Goal: Task Accomplishment & Management: Use online tool/utility

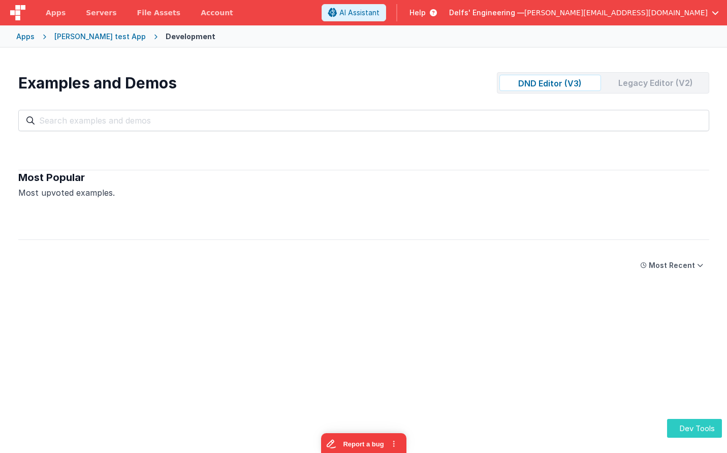
click at [690, 427] on button "Dev Tools" at bounding box center [694, 428] width 55 height 19
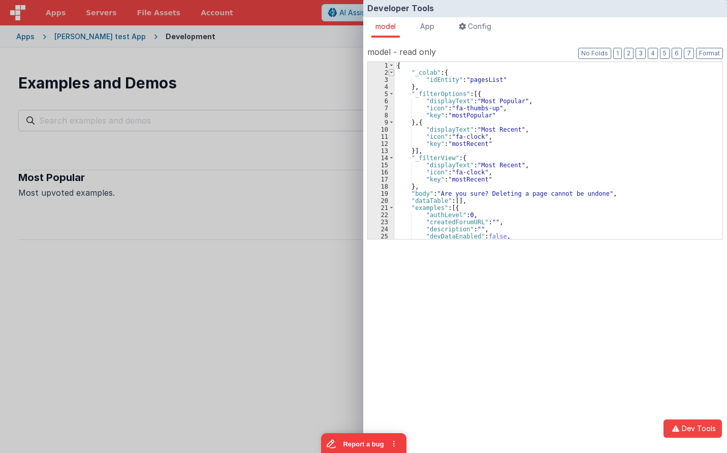
click at [392, 73] on span at bounding box center [392, 72] width 6 height 7
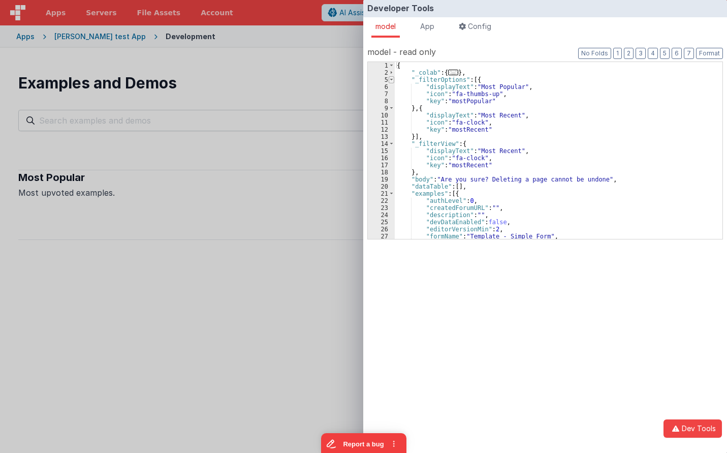
click at [393, 78] on span at bounding box center [392, 79] width 6 height 7
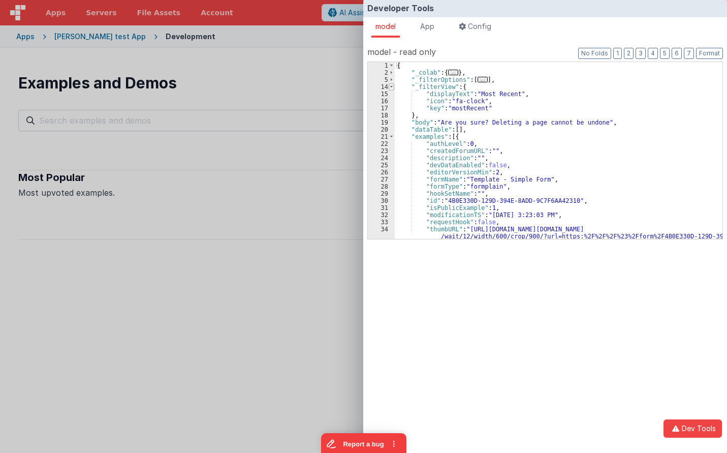
click at [392, 86] on span at bounding box center [392, 86] width 6 height 7
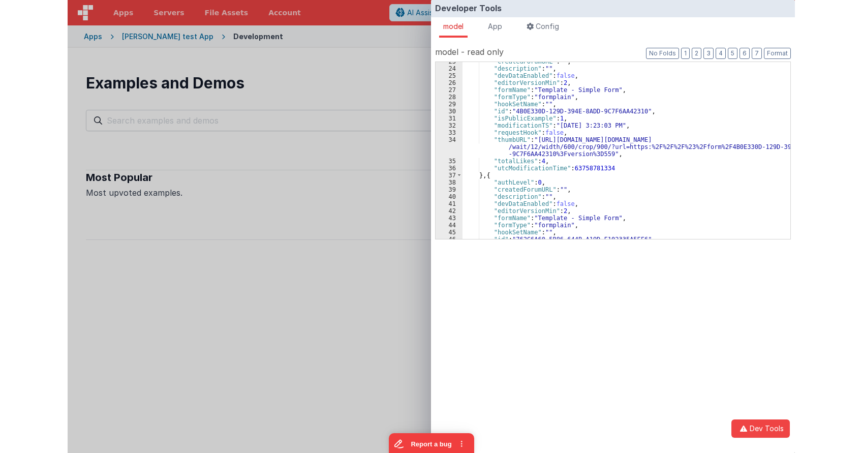
scroll to position [122, 0]
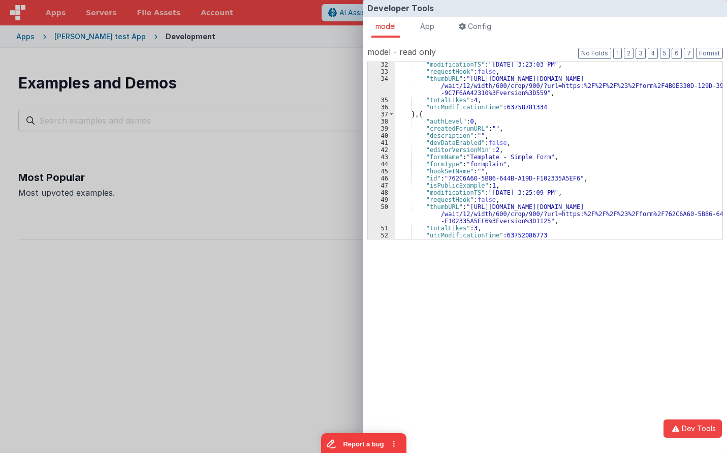
drag, startPoint x: 281, startPoint y: 95, endPoint x: 471, endPoint y: 110, distance: 190.2
click at [289, 95] on div "Developer Tools model App Params Log (1) Misc Windows Config model - read only …" at bounding box center [363, 226] width 727 height 453
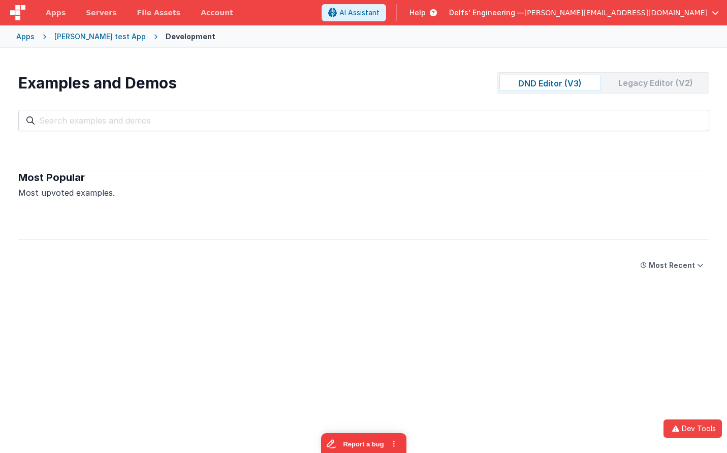
click at [634, 83] on div "Legacy Editor (V2)" at bounding box center [656, 83] width 102 height 16
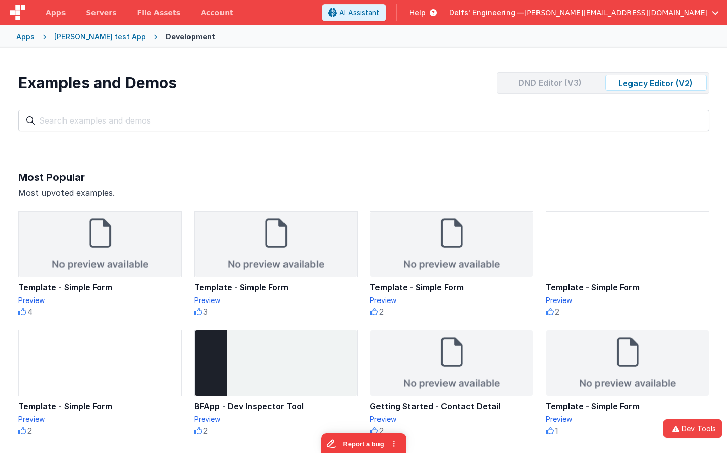
click at [563, 78] on div "DND Editor (V3)" at bounding box center [551, 83] width 102 height 16
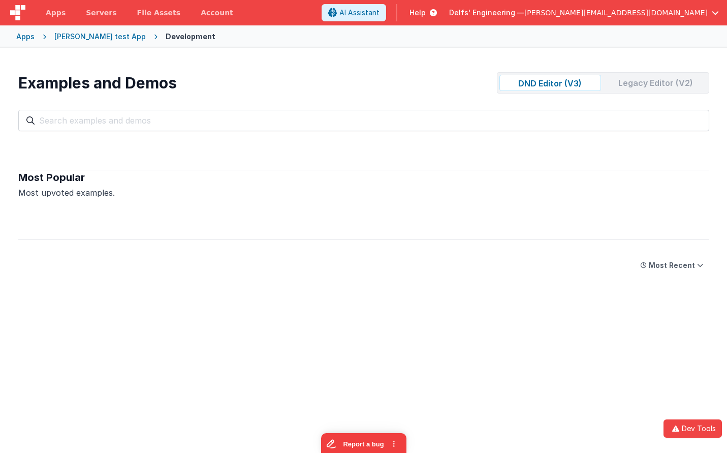
click at [675, 85] on div "Legacy Editor (V2)" at bounding box center [656, 83] width 102 height 16
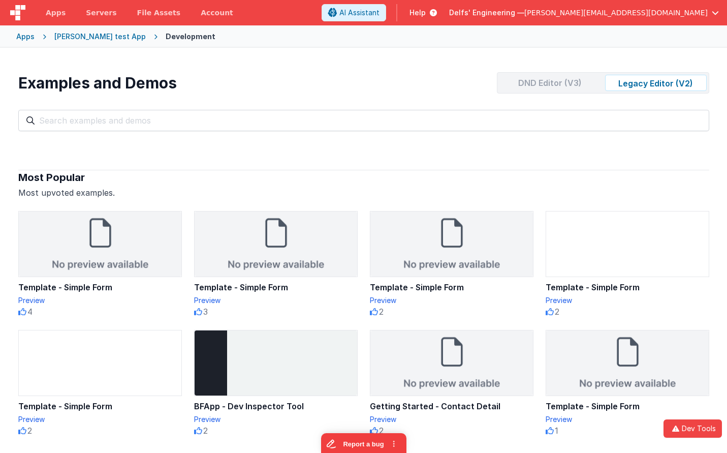
click at [562, 83] on div "DND Editor (V3)" at bounding box center [551, 83] width 102 height 16
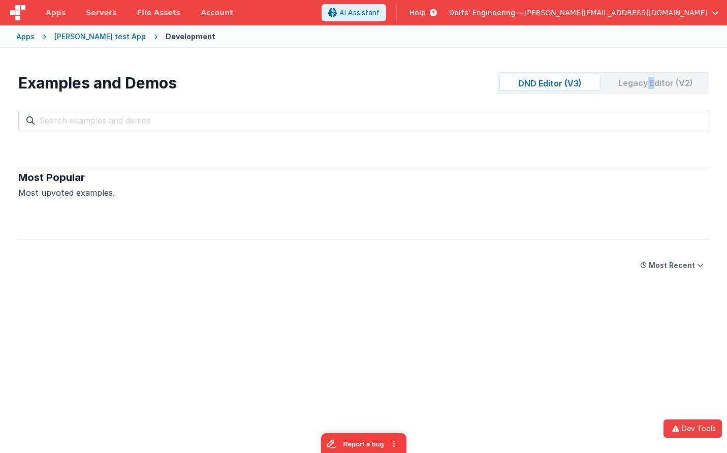
click at [655, 83] on div "Legacy Editor (V2)" at bounding box center [656, 83] width 102 height 16
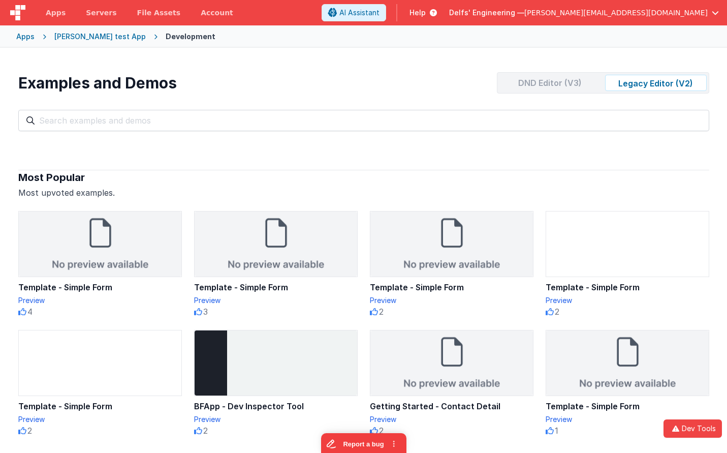
click at [542, 83] on div "DND Editor (V3)" at bounding box center [551, 83] width 102 height 16
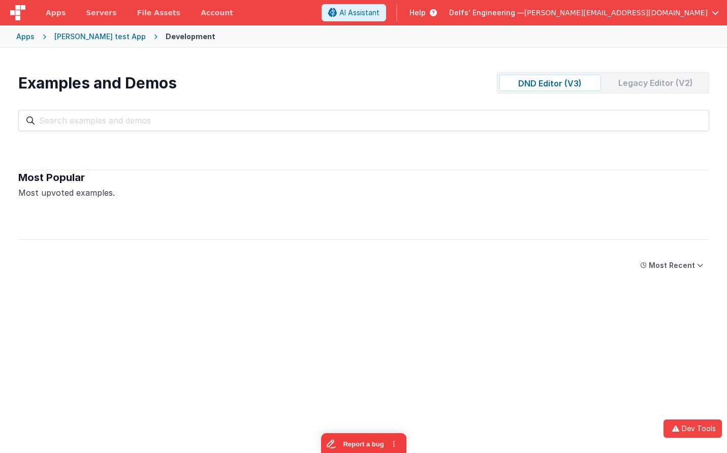
click at [611, 85] on div "Legacy Editor (V2)" at bounding box center [656, 83] width 102 height 16
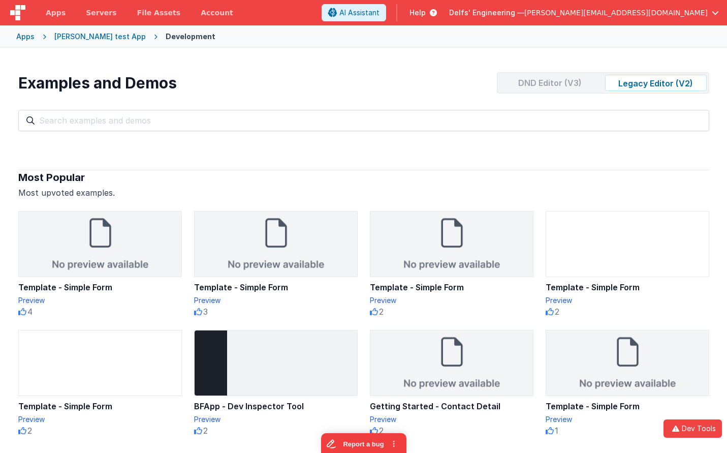
click at [559, 86] on div "DND Editor (V3)" at bounding box center [551, 83] width 102 height 16
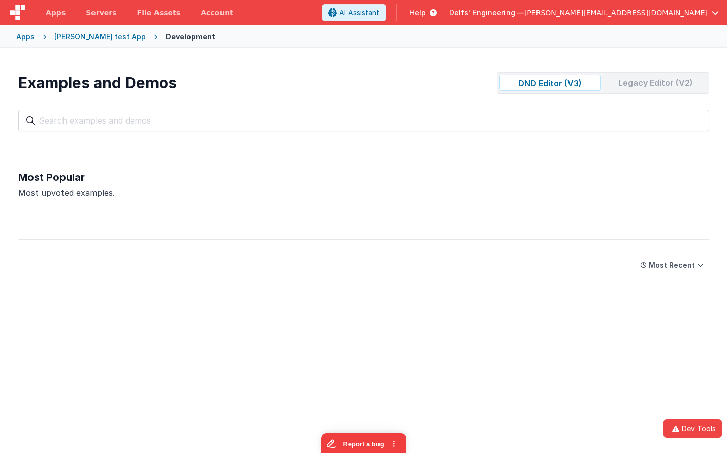
click at [655, 89] on div "Legacy Editor (V2)" at bounding box center [656, 83] width 102 height 16
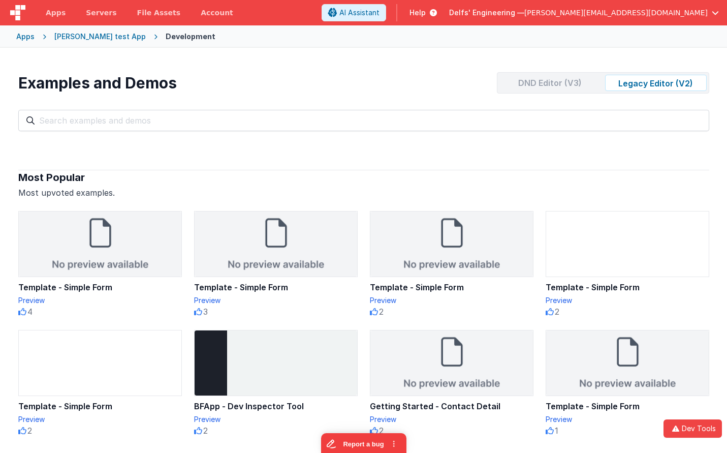
click at [540, 80] on div "DND Editor (V3)" at bounding box center [551, 83] width 102 height 16
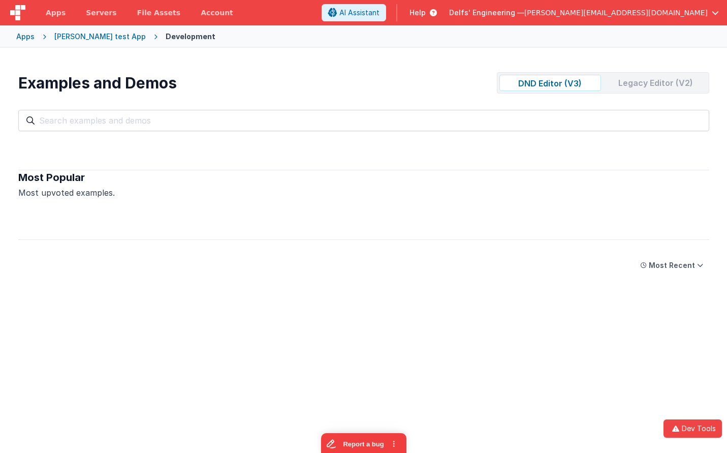
drag, startPoint x: 647, startPoint y: 79, endPoint x: 612, endPoint y: 87, distance: 36.1
click at [647, 79] on div "Legacy Editor (V2)" at bounding box center [656, 83] width 102 height 16
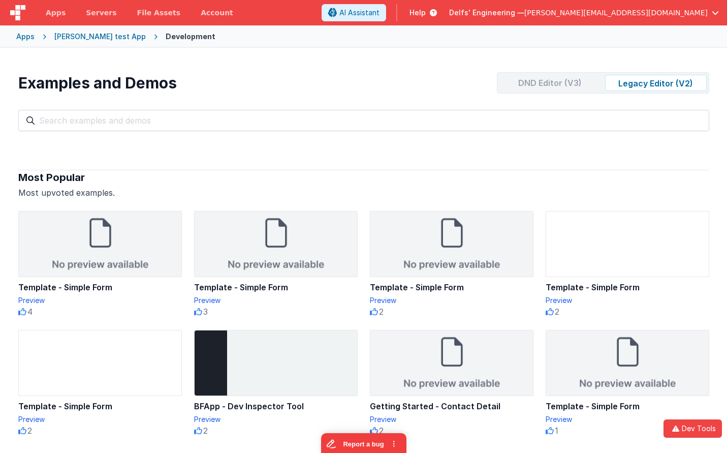
click at [558, 81] on div "DND Editor (V3)" at bounding box center [551, 83] width 102 height 16
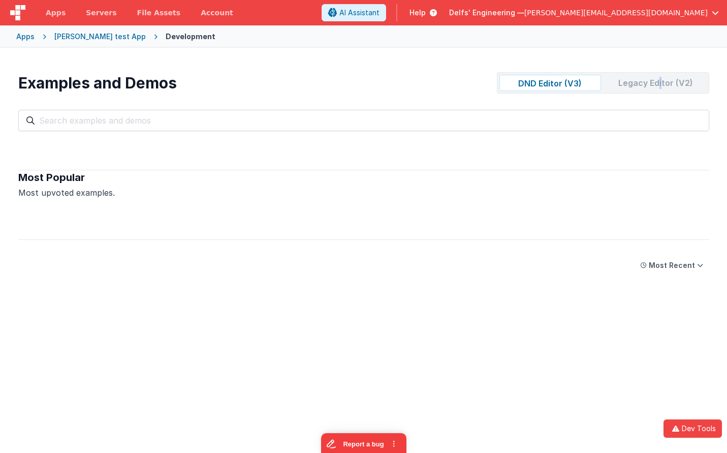
drag, startPoint x: 659, startPoint y: 81, endPoint x: 669, endPoint y: 81, distance: 9.2
click at [664, 81] on div "Legacy Editor (V2)" at bounding box center [656, 83] width 102 height 16
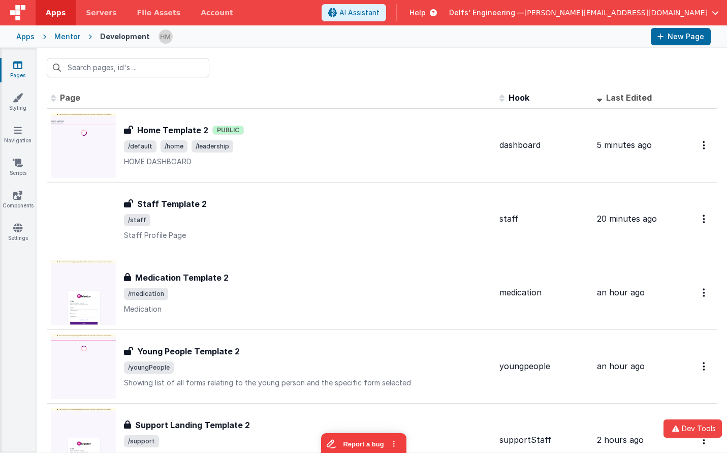
click at [27, 38] on div "Apps" at bounding box center [25, 37] width 18 height 10
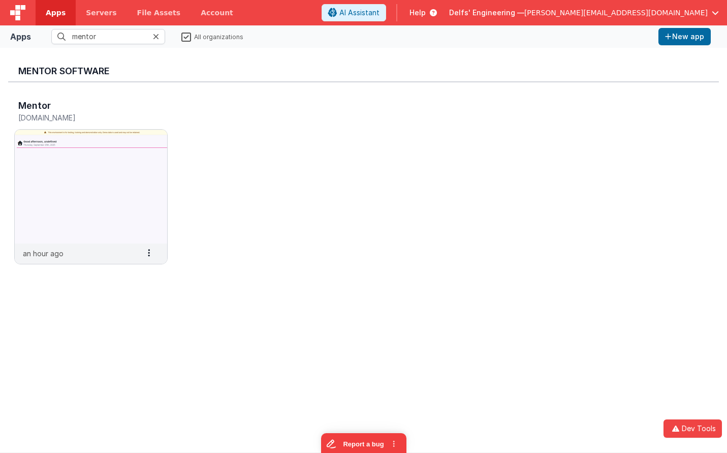
click at [160, 37] on div at bounding box center [159, 36] width 12 height 15
click at [181, 37] on fieldset "mentor All organizations" at bounding box center [345, 36] width 620 height 15
click at [158, 37] on icon at bounding box center [156, 37] width 6 height 8
click at [186, 36] on label "All organizations" at bounding box center [212, 37] width 62 height 10
click at [0, 0] on input "All organizations" at bounding box center [0, 0] width 0 height 0
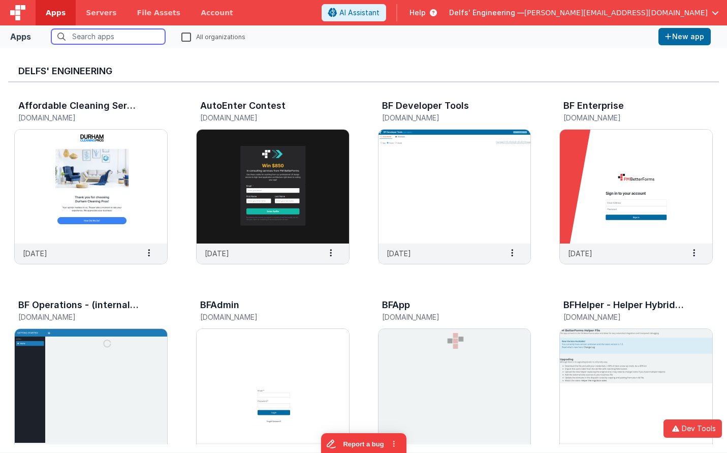
click at [99, 36] on input "text" at bounding box center [108, 36] width 114 height 15
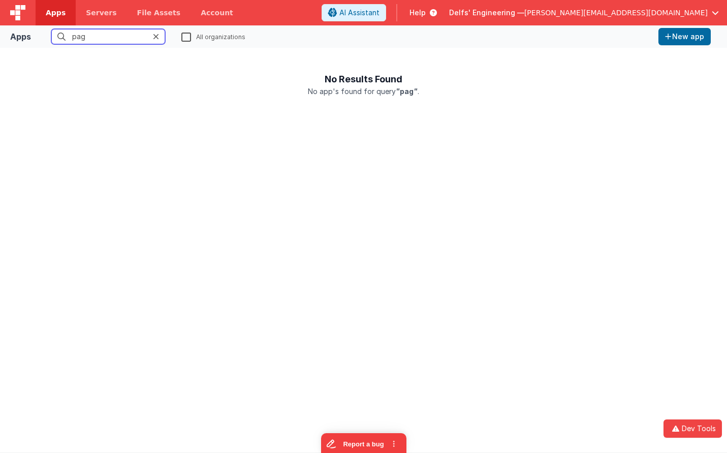
drag, startPoint x: 101, startPoint y: 39, endPoint x: 16, endPoint y: 27, distance: 85.2
click at [51, 29] on input "pag" at bounding box center [108, 36] width 114 height 15
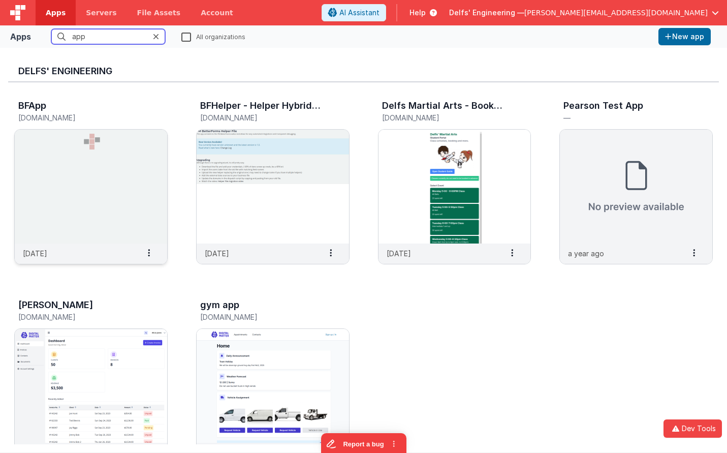
type input "app"
click at [99, 144] on img at bounding box center [91, 187] width 153 height 114
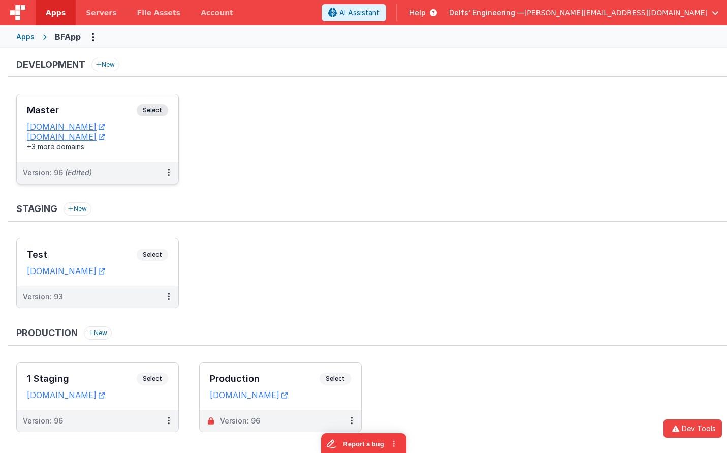
click at [94, 105] on h3 "Master" at bounding box center [82, 110] width 110 height 10
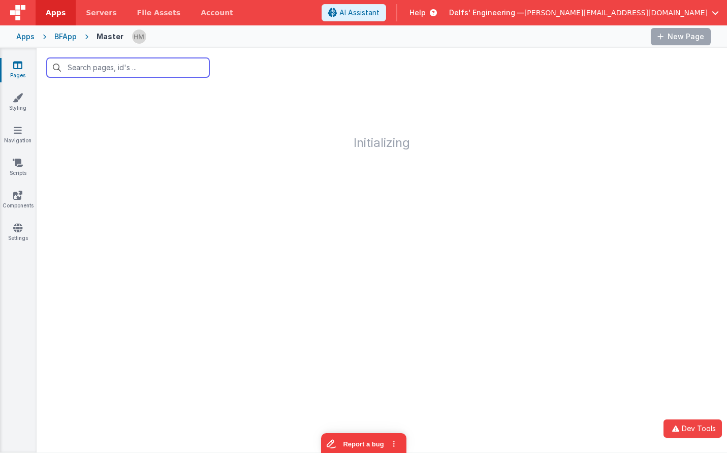
click at [150, 69] on input "text" at bounding box center [128, 67] width 163 height 19
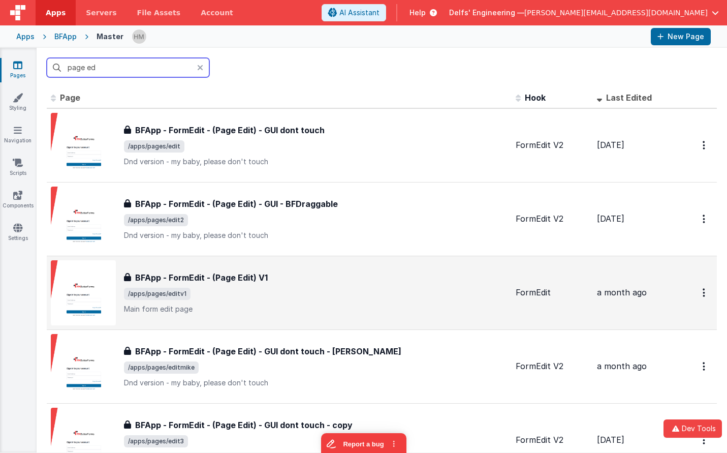
type input "page ed"
click at [281, 277] on div "BFApp - FormEdit - (Page Edit) V1" at bounding box center [316, 277] width 384 height 12
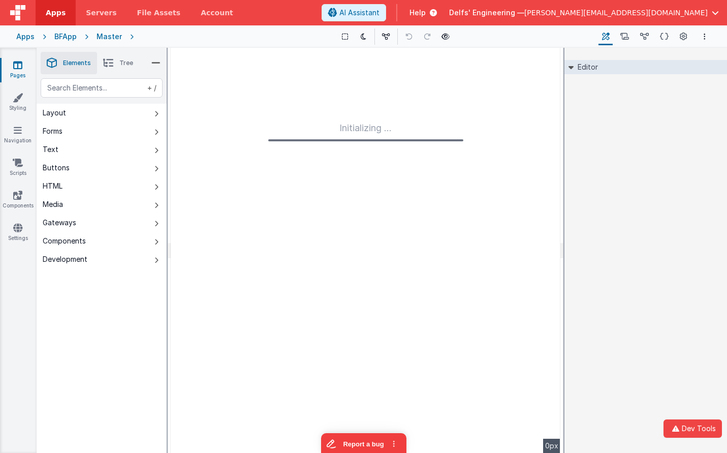
type input "FR_11388966-DB5E-9947-A6AF-2DB0FD8A7CCE"
type textarea "Main form edit page"
type input "FormEdit"
checkbox input "true"
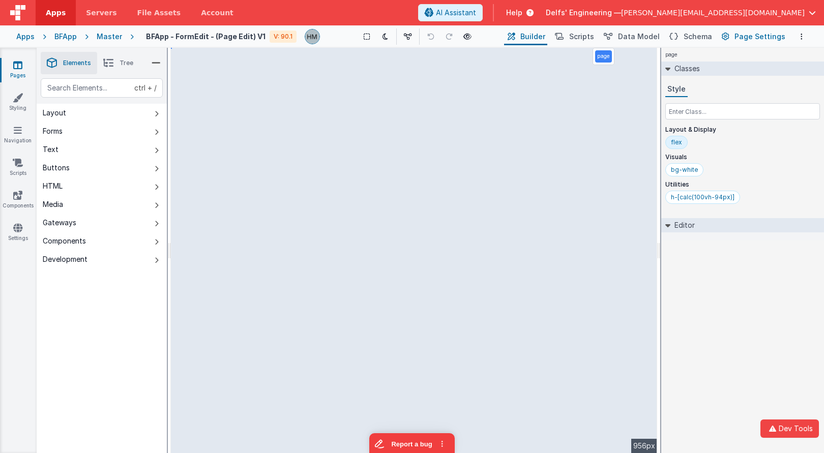
type textarea "Main form edit page"
click at [727, 37] on button "Page Settings" at bounding box center [752, 36] width 69 height 17
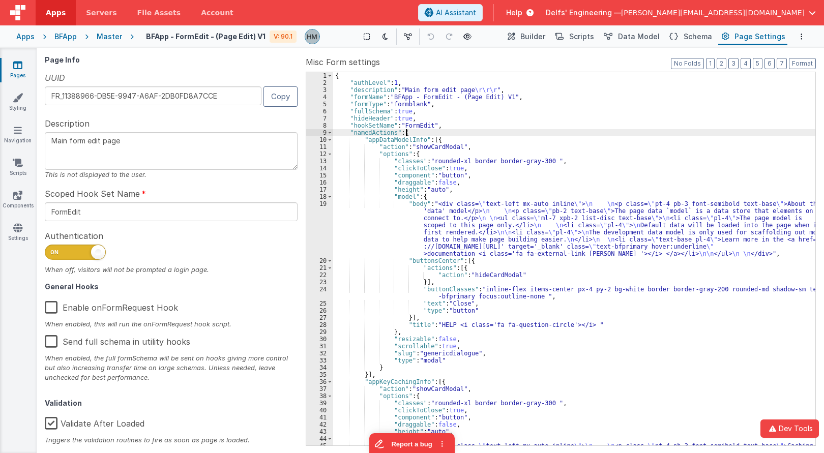
click at [522, 130] on div "{ "authLevel" : 1 , "description" : "Main form edit page \r\r\r " , "formName" …" at bounding box center [574, 294] width 482 height 444
click at [727, 65] on button "3" at bounding box center [733, 63] width 10 height 11
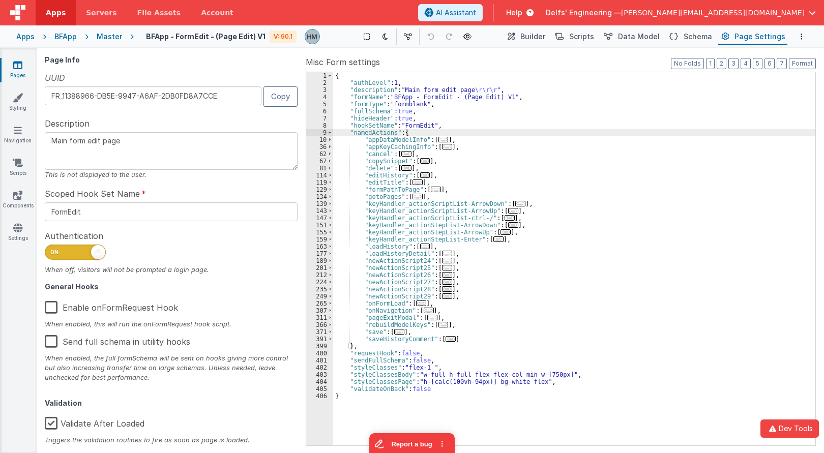
click at [397, 330] on span "..." at bounding box center [399, 332] width 10 height 6
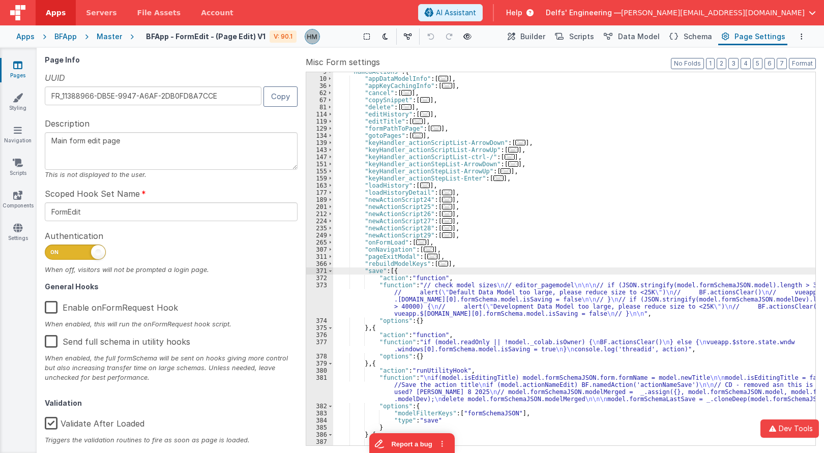
scroll to position [154, 0]
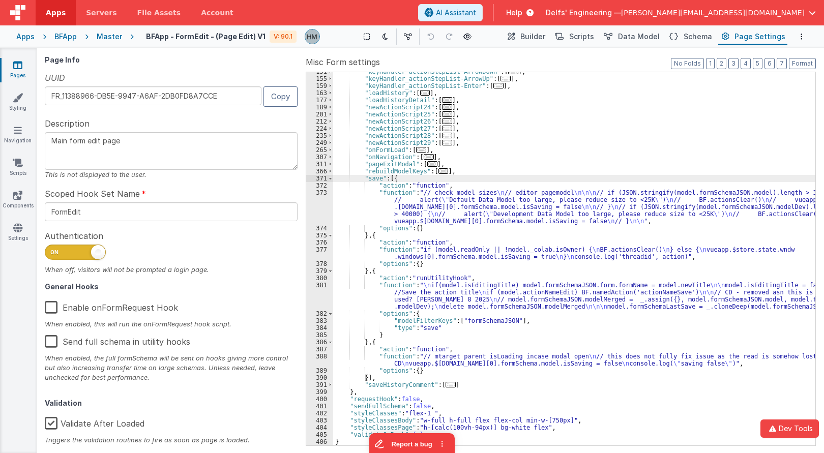
click at [374, 209] on div ""keyHandler_actionStepList-ArrowDown" : [ ... ] , "keyHandler_actionStepList-Ar…" at bounding box center [574, 261] width 482 height 387
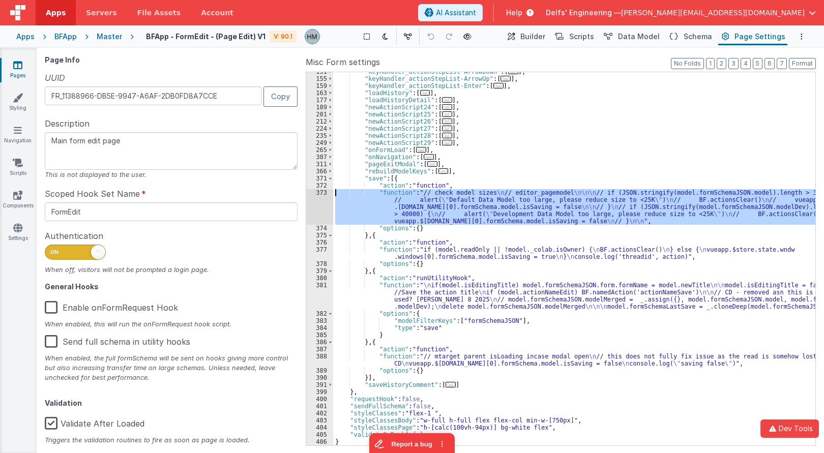
click at [320, 192] on div "373" at bounding box center [319, 207] width 27 height 36
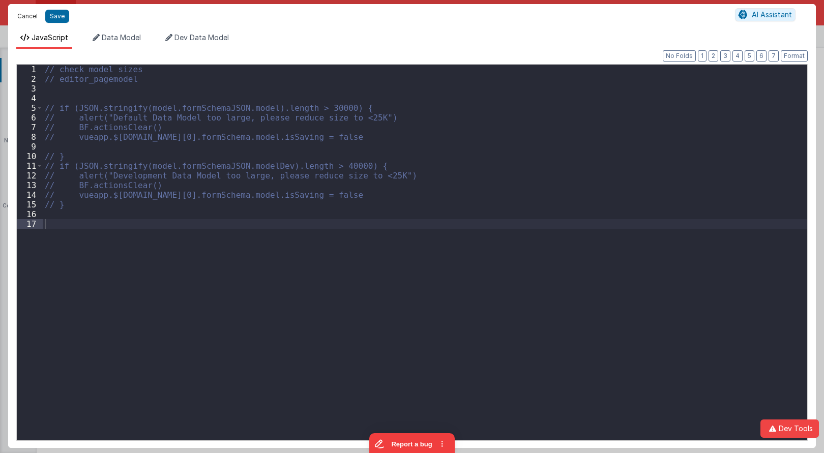
click at [28, 13] on button "Cancel" at bounding box center [27, 16] width 31 height 14
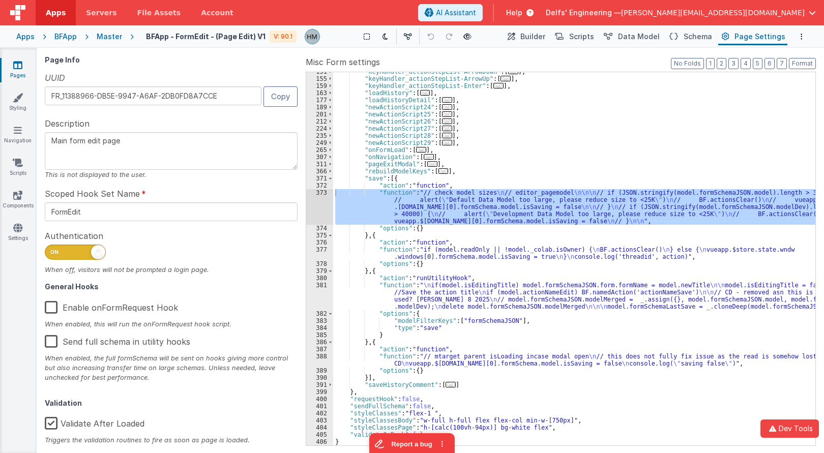
click at [371, 251] on div ""keyHandler_actionStepList-ArrowDown" : [ ... ] , "keyHandler_actionStepList-Ar…" at bounding box center [574, 261] width 482 height 387
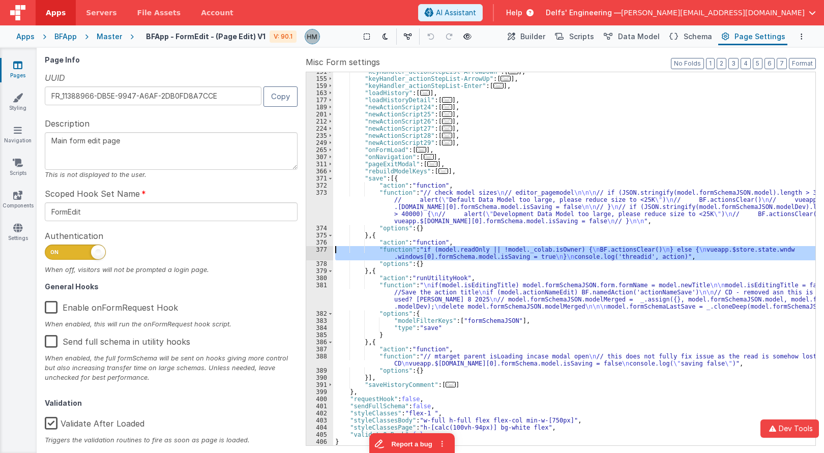
click at [320, 249] on div "377" at bounding box center [319, 253] width 27 height 14
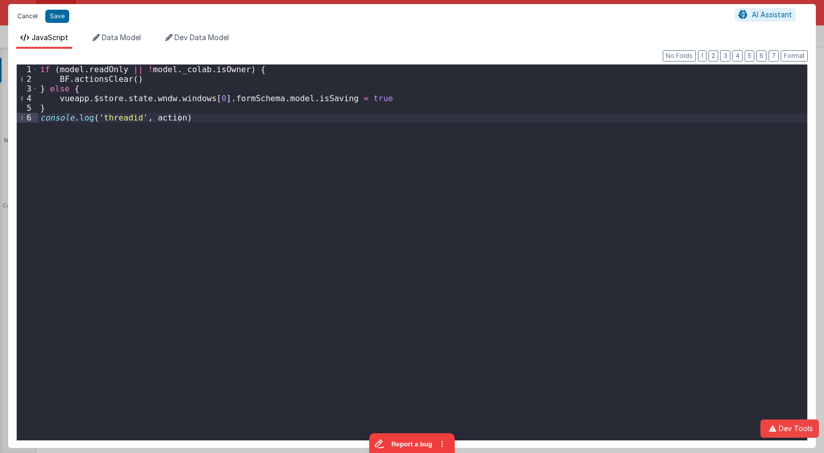
click at [23, 16] on button "Cancel" at bounding box center [27, 16] width 31 height 14
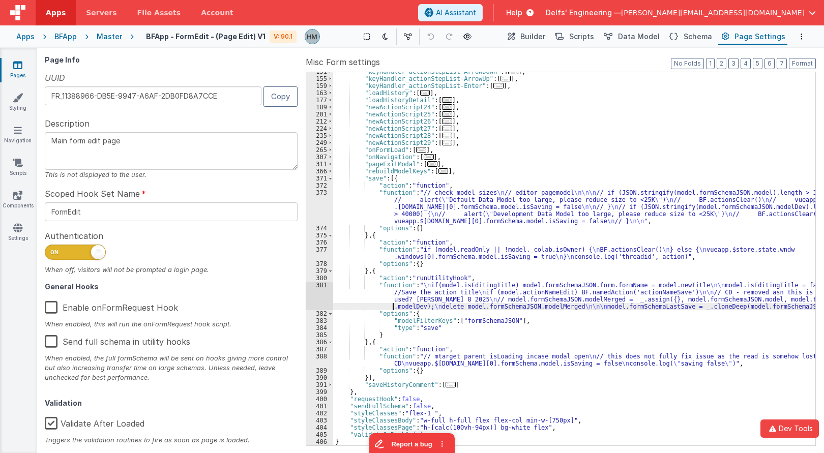
click at [393, 304] on div ""keyHandler_actionStepList-ArrowDown" : [ ... ] , "keyHandler_actionStepList-Ar…" at bounding box center [574, 261] width 482 height 387
click at [322, 283] on div "381" at bounding box center [319, 296] width 27 height 28
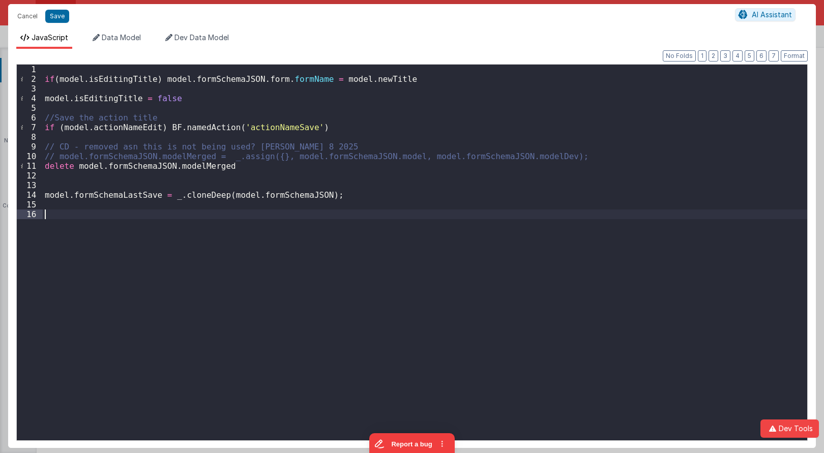
click at [223, 216] on div "if ( model . isEditingTitle ) model . formSchemaJSON . form . formName = model …" at bounding box center [425, 262] width 764 height 395
click at [35, 15] on button "Cancel" at bounding box center [27, 16] width 31 height 14
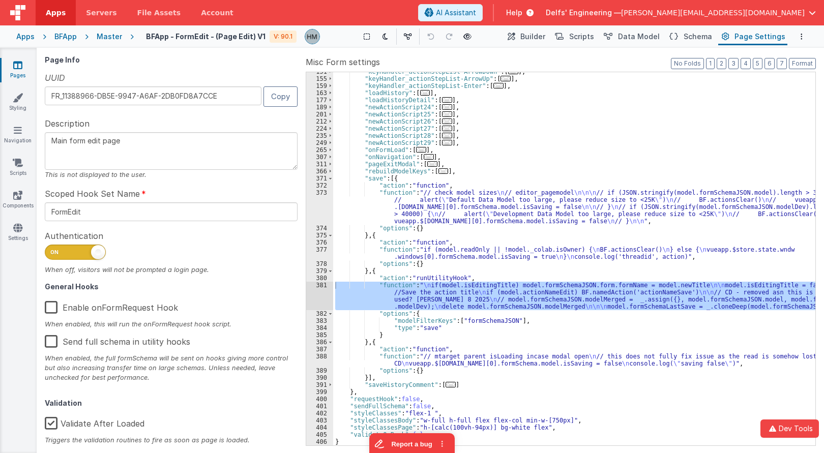
click at [392, 367] on div ""keyHandler_actionStepList-ArrowDown" : [ ... ] , "keyHandler_actionStepList-Ar…" at bounding box center [574, 261] width 482 height 387
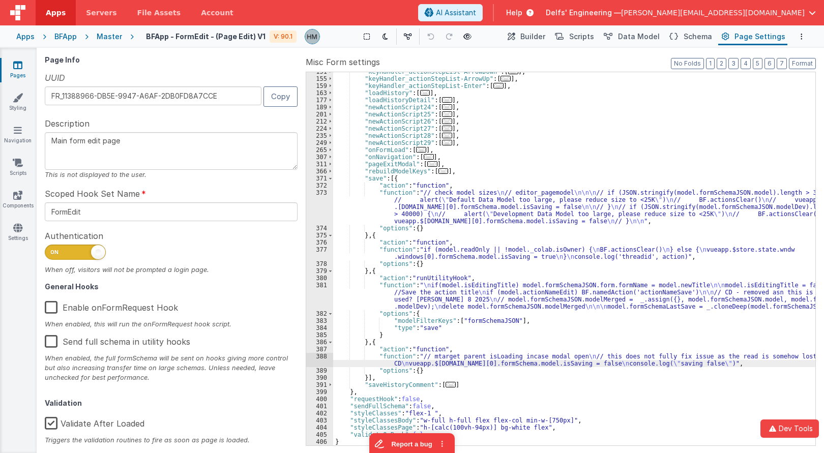
click at [323, 357] on div "388" at bounding box center [319, 360] width 27 height 14
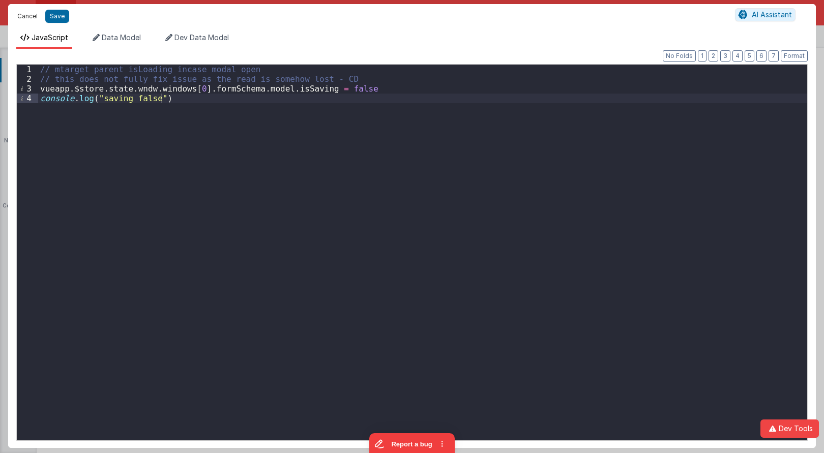
click at [31, 18] on button "Cancel" at bounding box center [27, 16] width 31 height 14
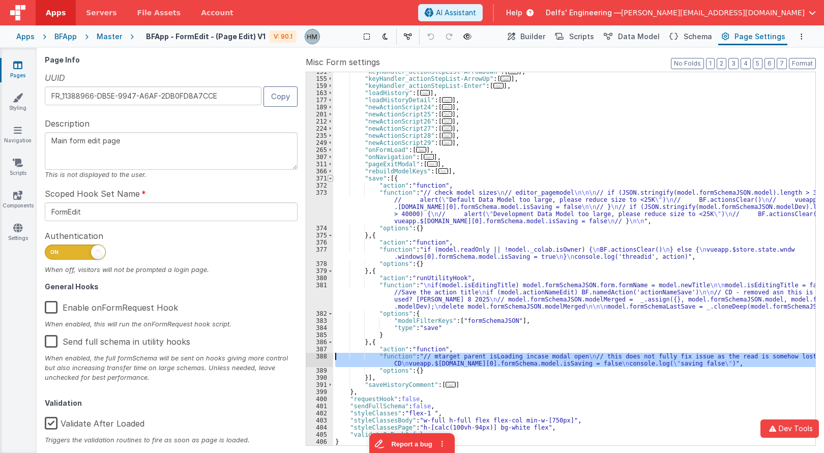
click at [330, 178] on span at bounding box center [330, 178] width 6 height 7
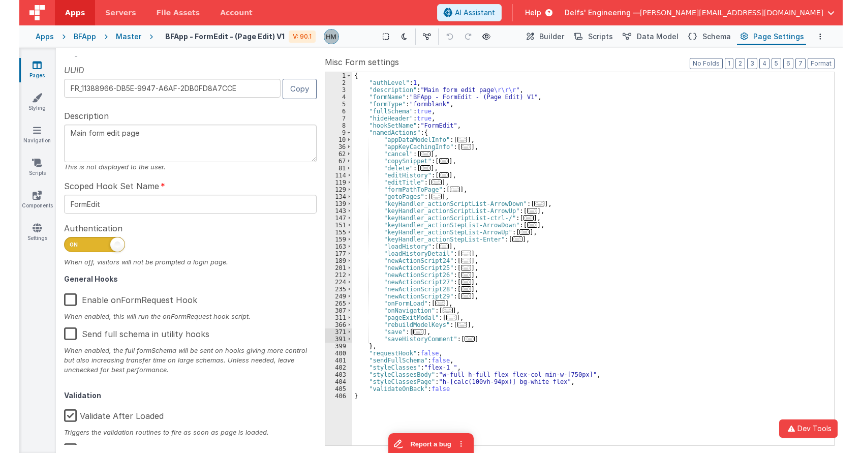
scroll to position [0, 0]
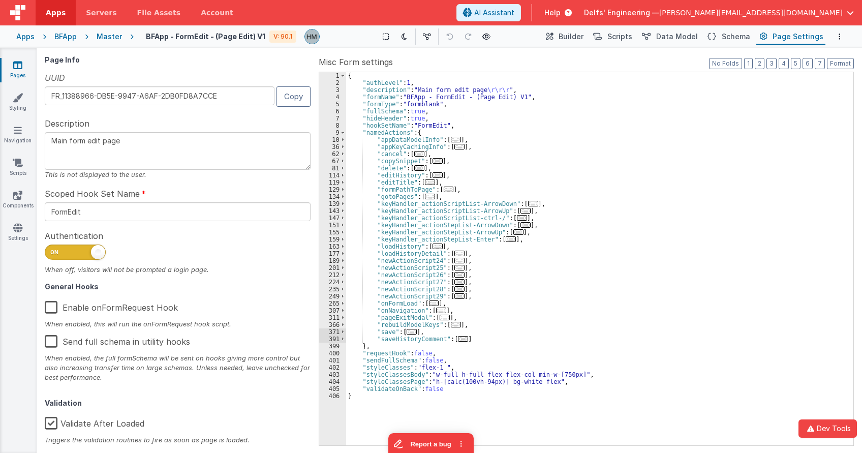
click at [19, 67] on icon at bounding box center [17, 65] width 9 height 10
